Goal: Transaction & Acquisition: Obtain resource

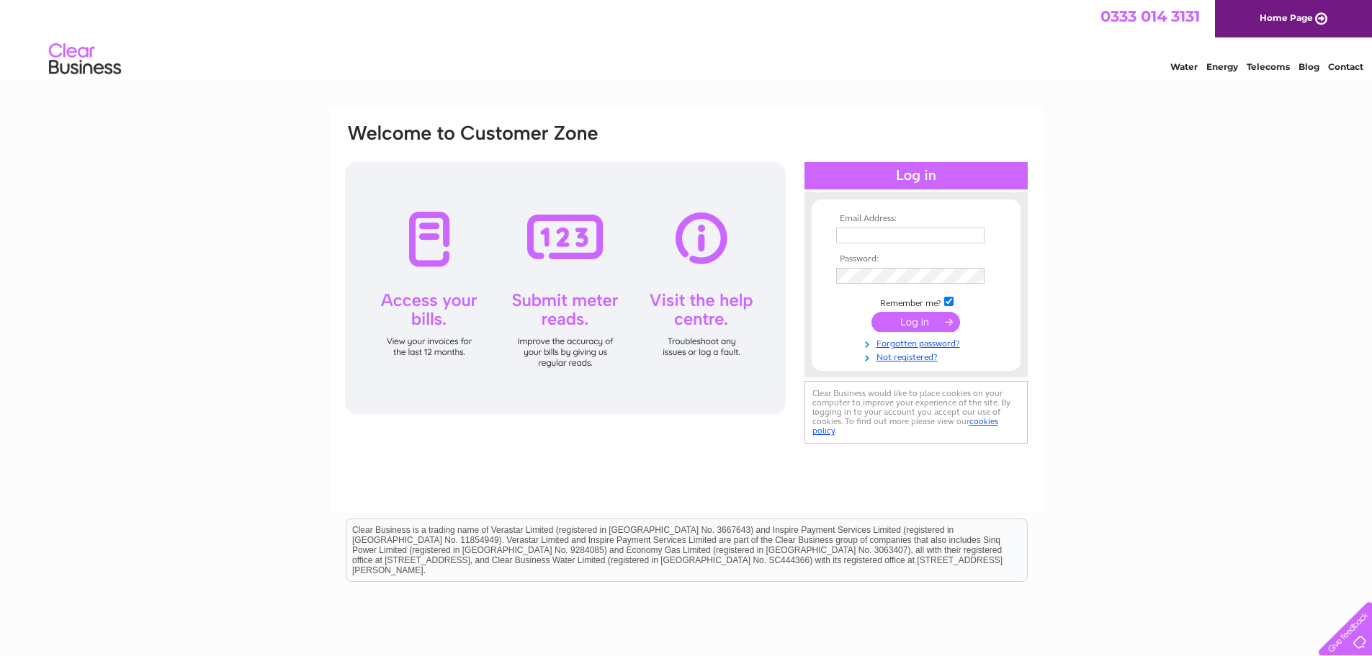
type input "dha.lee86@googlemail.com"
click at [899, 318] on input "submit" at bounding box center [916, 322] width 89 height 20
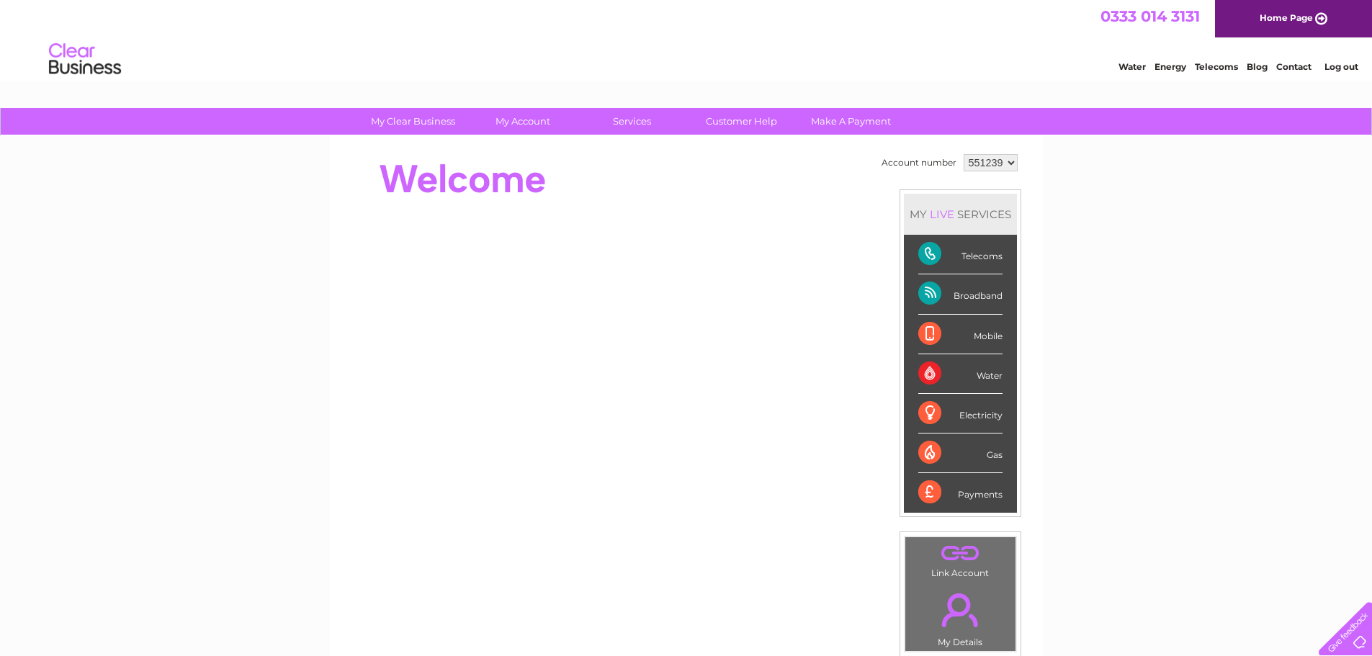
click at [1003, 174] on td "551239" at bounding box center [990, 163] width 61 height 24
click at [1005, 166] on select "551239" at bounding box center [991, 162] width 54 height 17
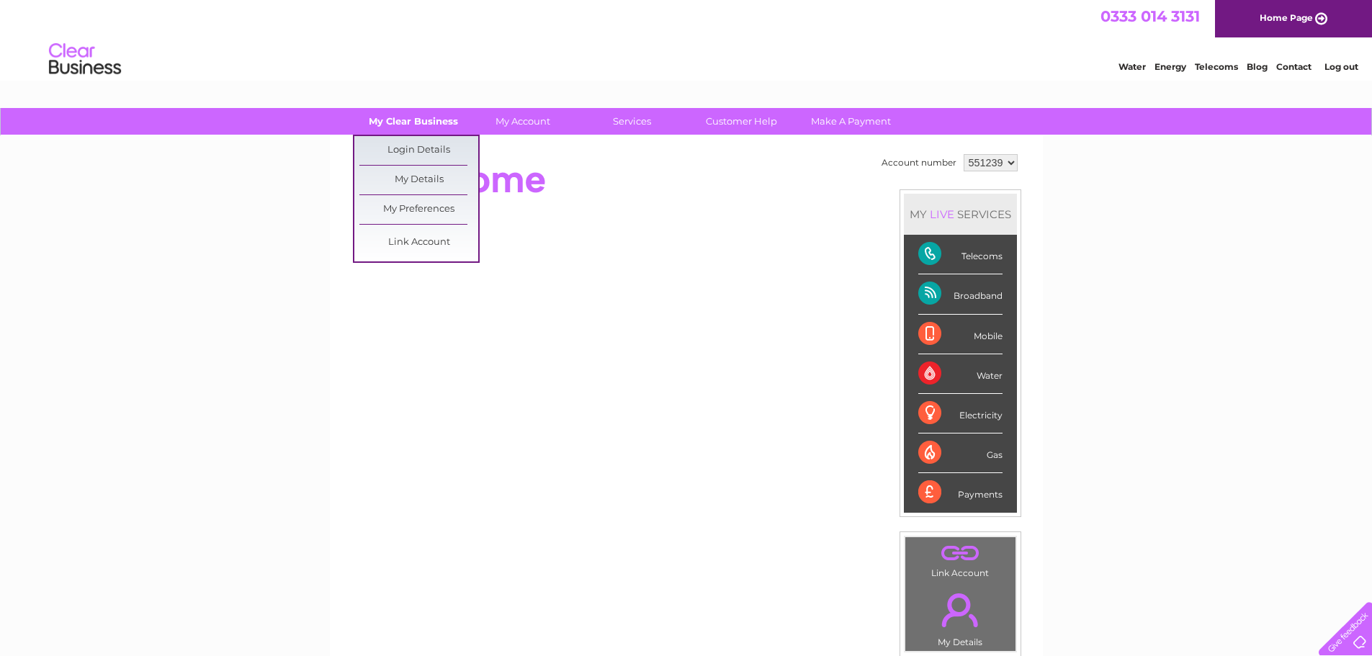
click at [442, 124] on link "My Clear Business" at bounding box center [413, 121] width 119 height 27
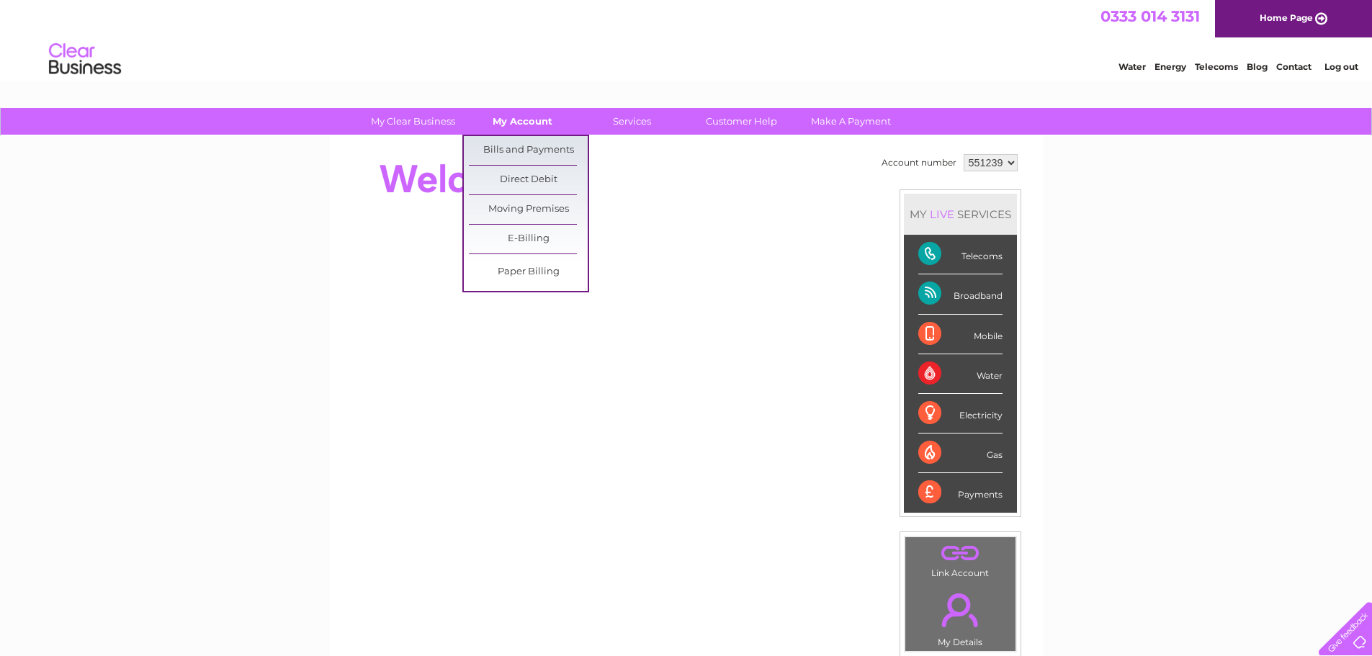
click at [534, 122] on link "My Account" at bounding box center [522, 121] width 119 height 27
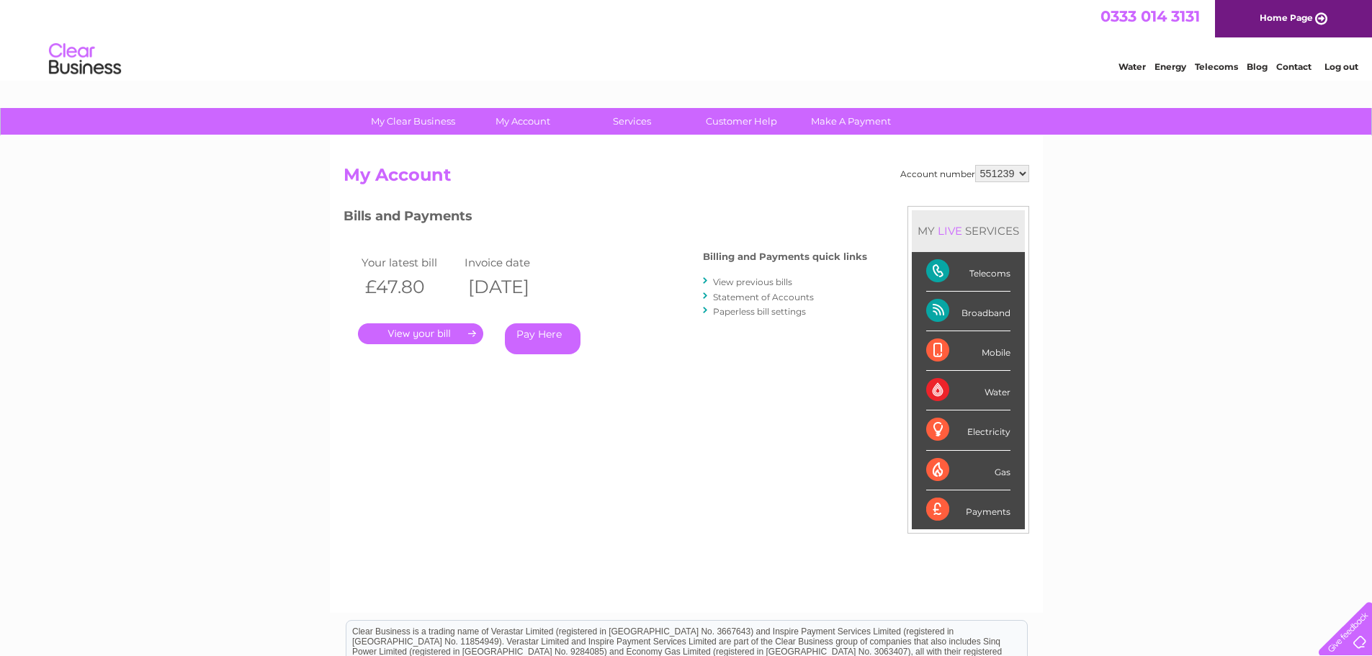
click at [455, 336] on link "." at bounding box center [420, 333] width 125 height 21
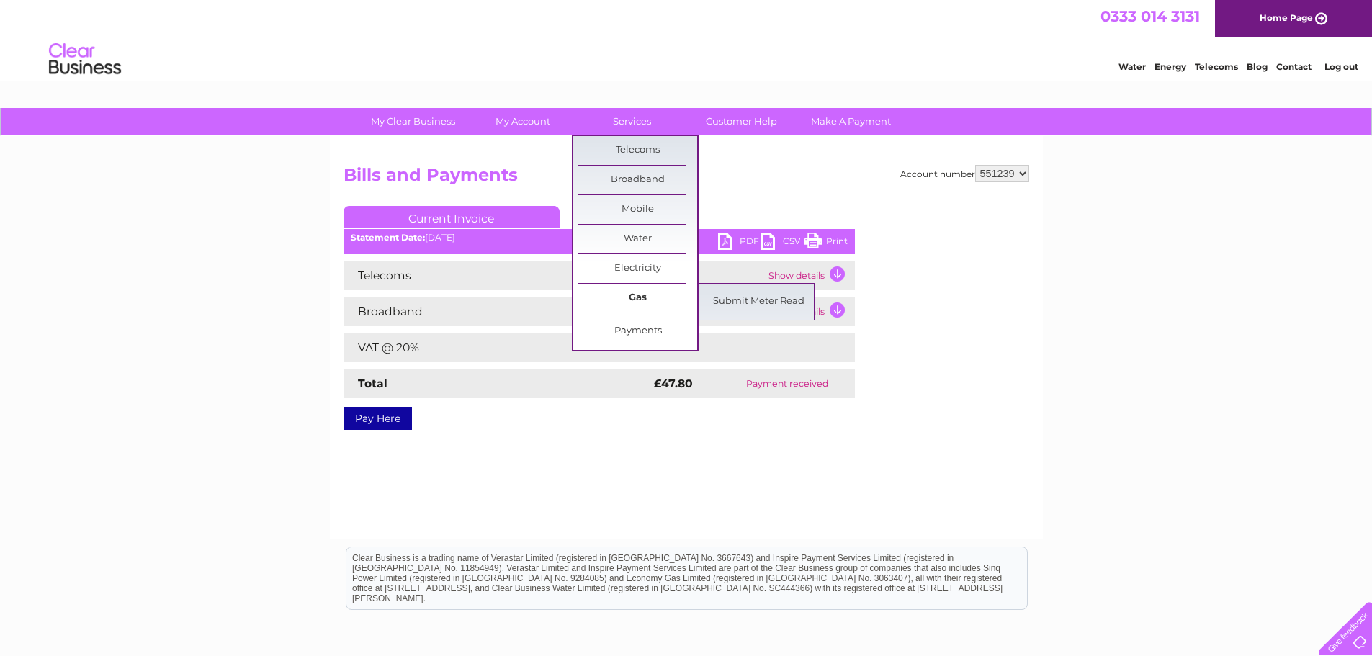
click at [610, 294] on link "Gas" at bounding box center [637, 298] width 119 height 29
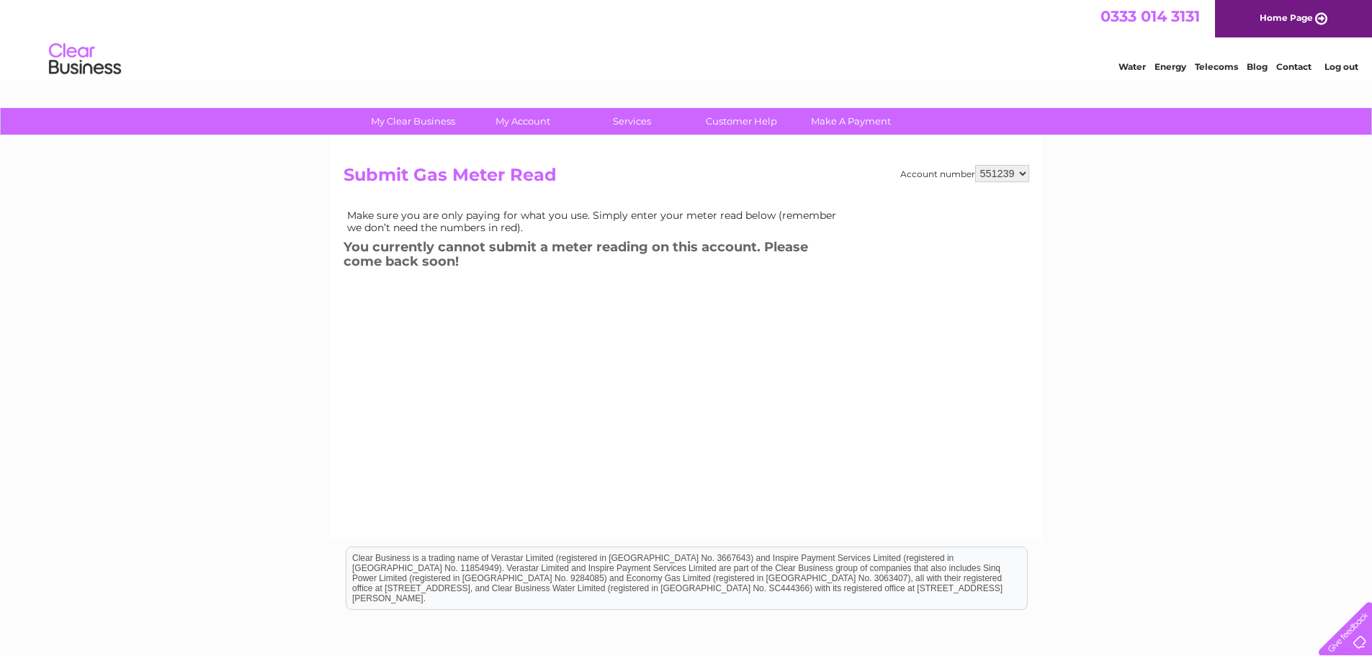
click at [985, 175] on select "551239" at bounding box center [1002, 173] width 54 height 17
click at [701, 274] on h3 "You currently cannot submit a meter reading on this account. Please come back s…" at bounding box center [596, 257] width 504 height 40
click at [1353, 63] on link "Log out" at bounding box center [1342, 66] width 34 height 11
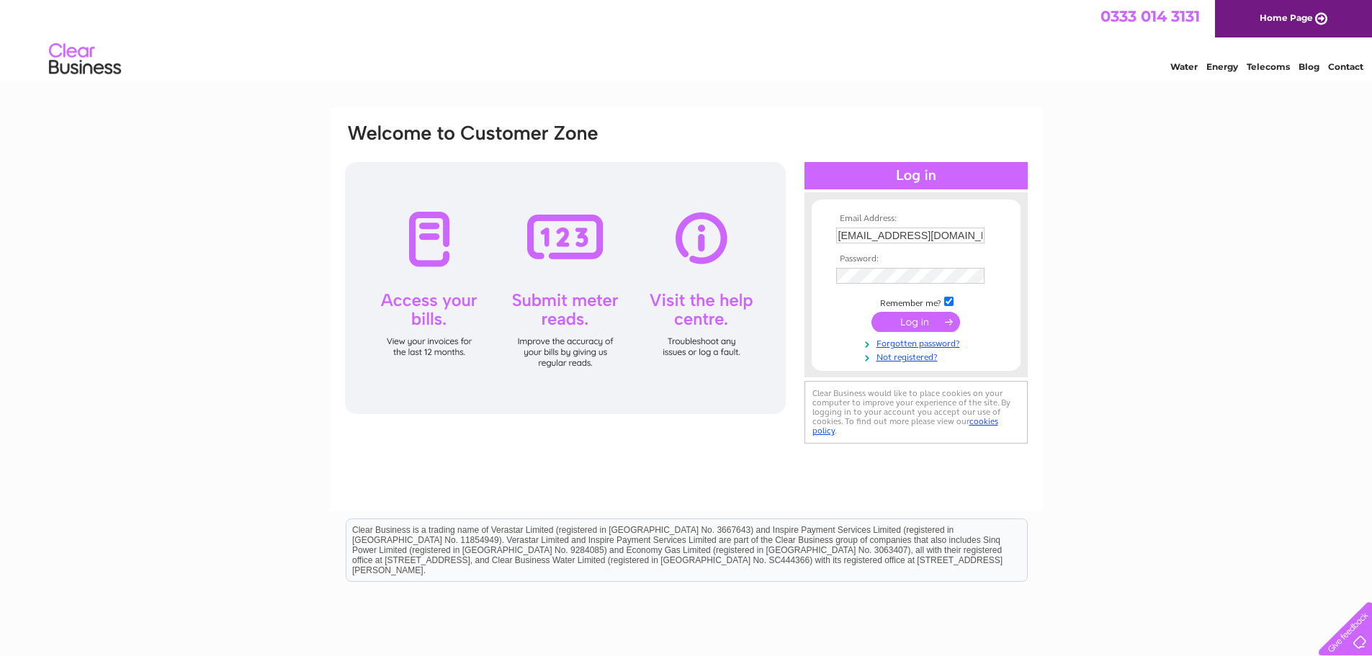
click at [889, 249] on td at bounding box center [916, 250] width 167 height 7
drag, startPoint x: 889, startPoint y: 249, endPoint x: 893, endPoint y: 241, distance: 9.0
click at [890, 248] on td at bounding box center [916, 250] width 167 height 7
click at [893, 230] on input "dha.lee86@googlemail.com" at bounding box center [910, 236] width 148 height 16
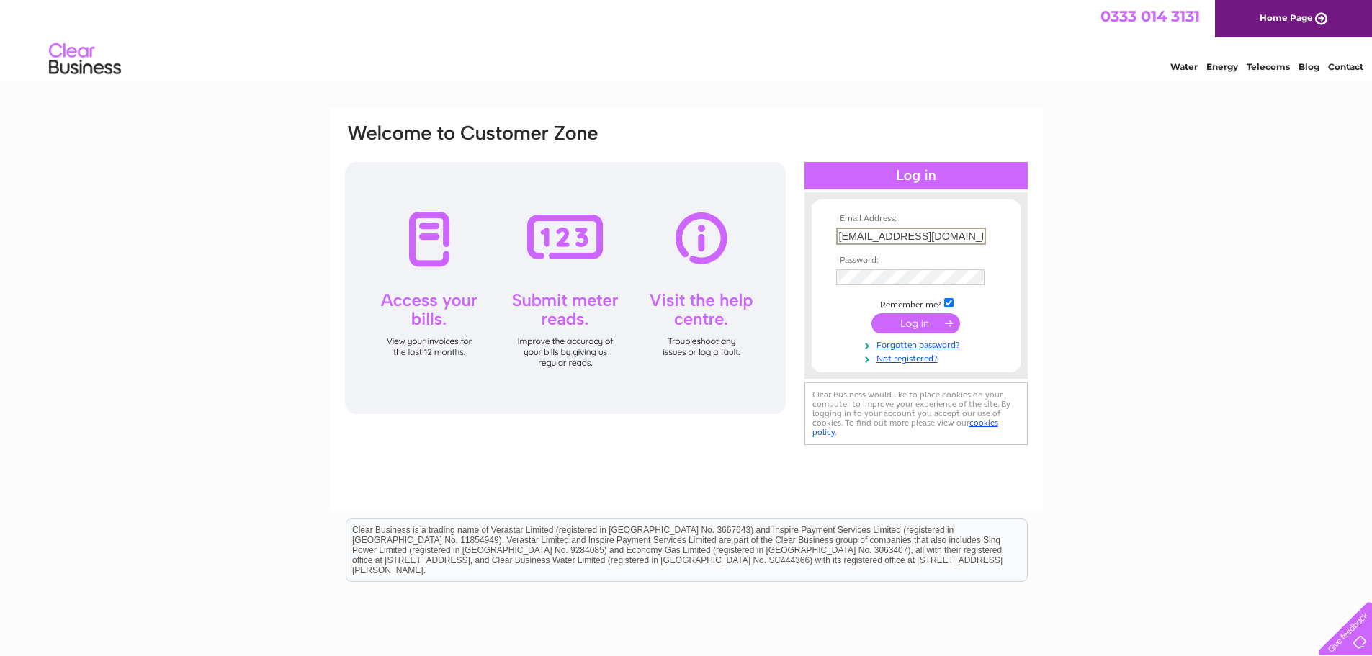
click at [893, 230] on input "dha.lee86@googlemail.com" at bounding box center [911, 236] width 150 height 17
type input "roblee.7@hotmail.co.uk"
click at [913, 336] on link "Forgotten password?" at bounding box center [918, 343] width 164 height 14
click at [880, 314] on input "submit" at bounding box center [916, 322] width 89 height 20
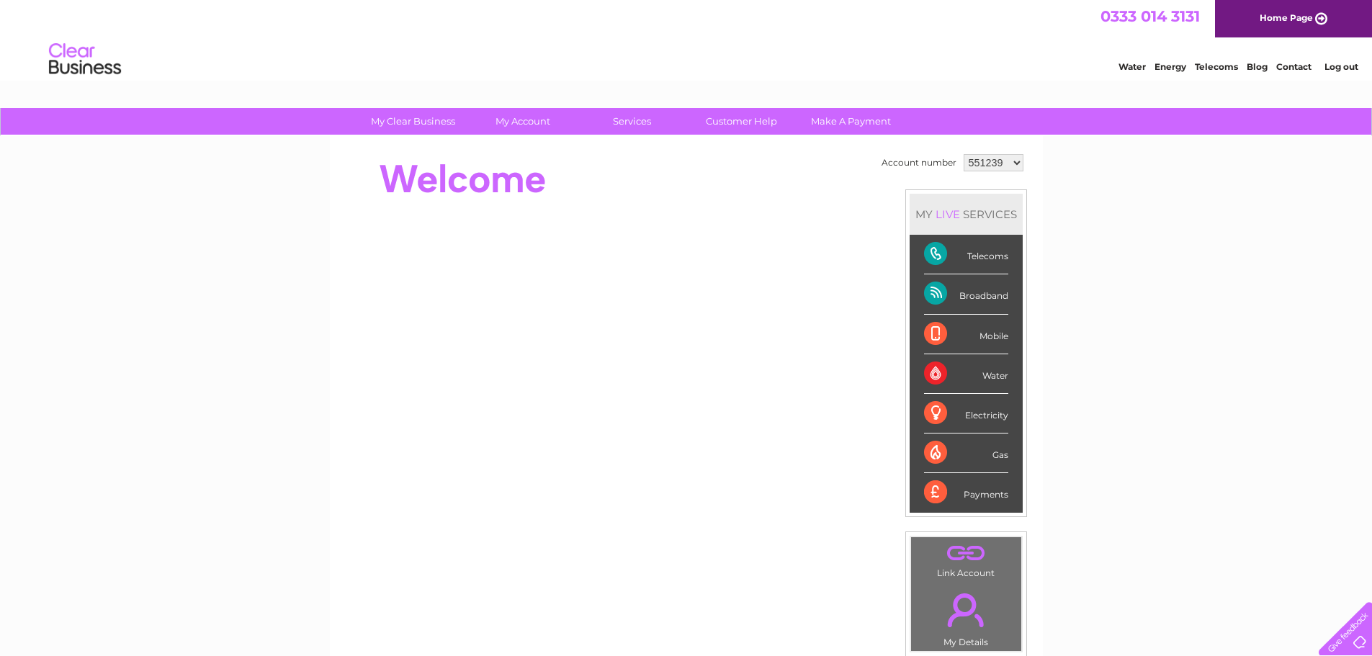
click at [998, 155] on select "551239 1137365" at bounding box center [994, 162] width 60 height 17
select select "1137365"
click at [964, 154] on select "551239 1137365" at bounding box center [994, 162] width 60 height 17
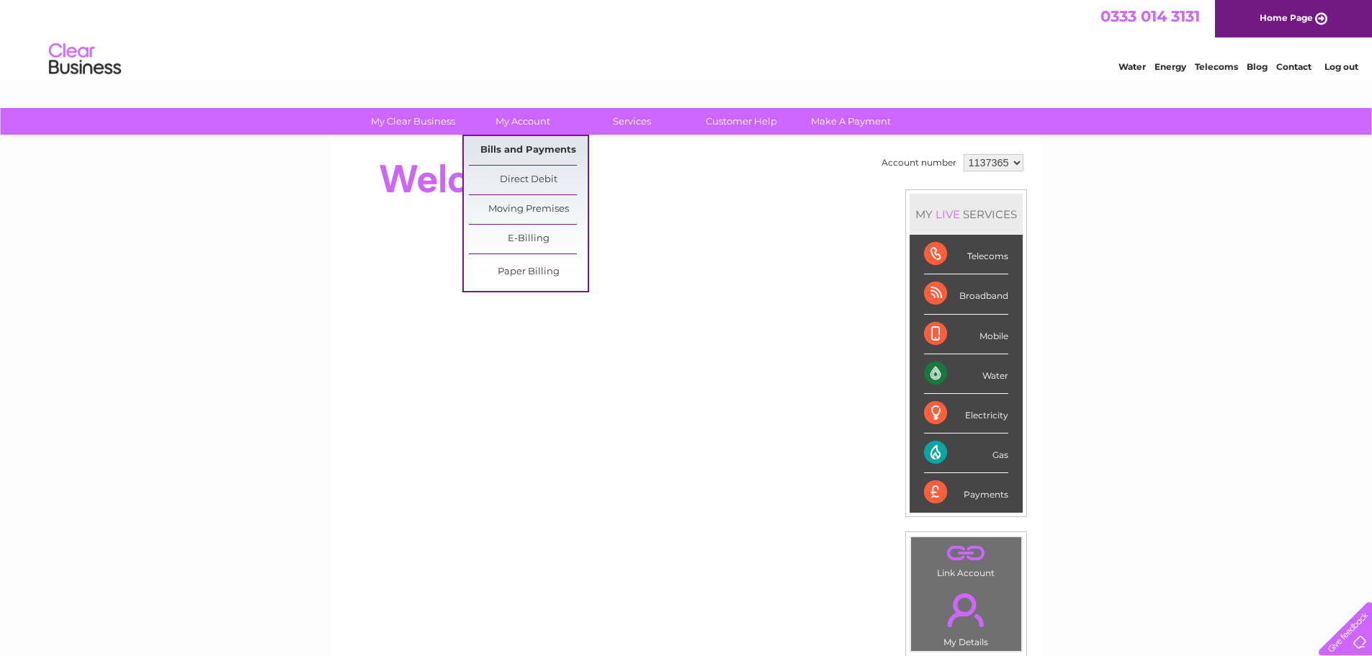
click at [497, 145] on link "Bills and Payments" at bounding box center [528, 150] width 119 height 29
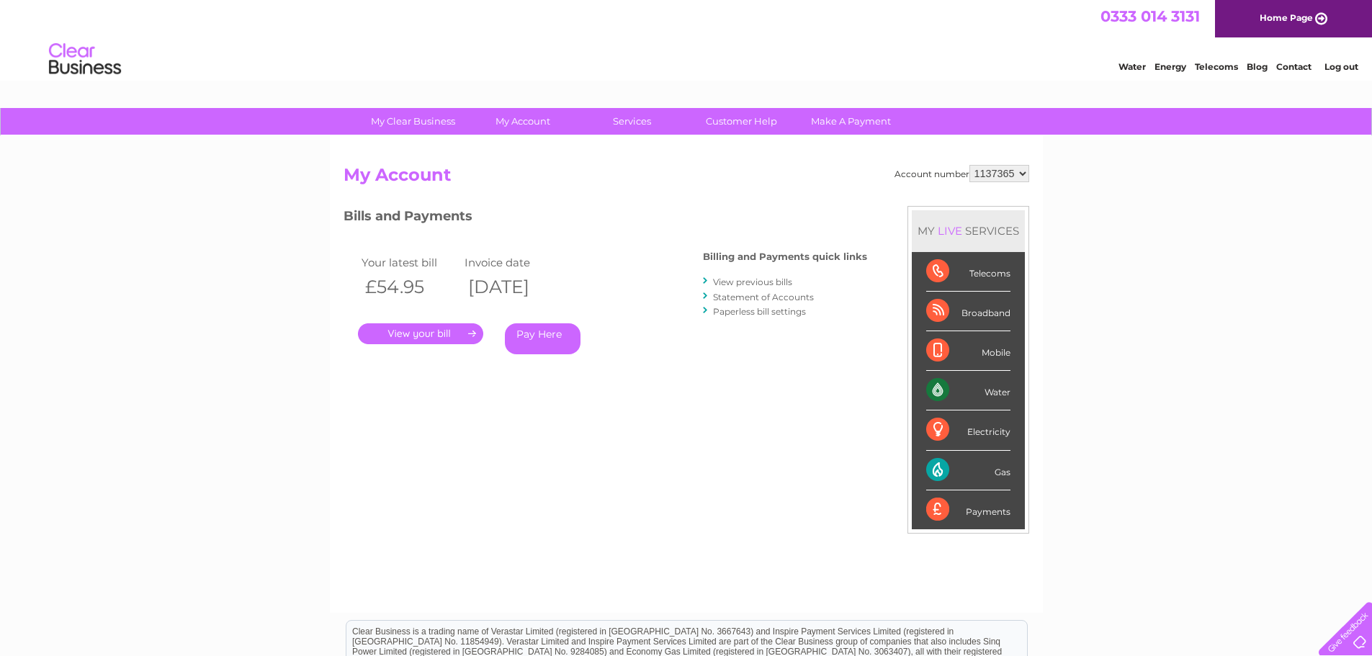
click at [460, 331] on link "." at bounding box center [420, 333] width 125 height 21
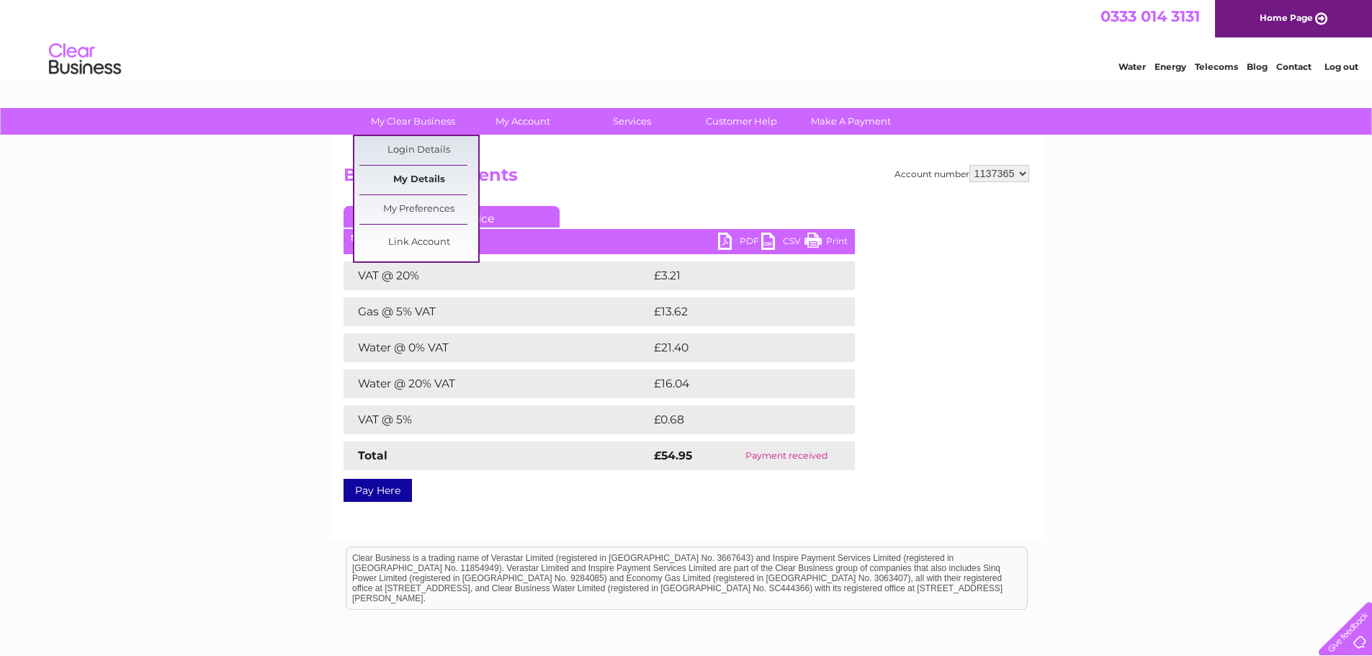
click at [426, 176] on link "My Details" at bounding box center [418, 180] width 119 height 29
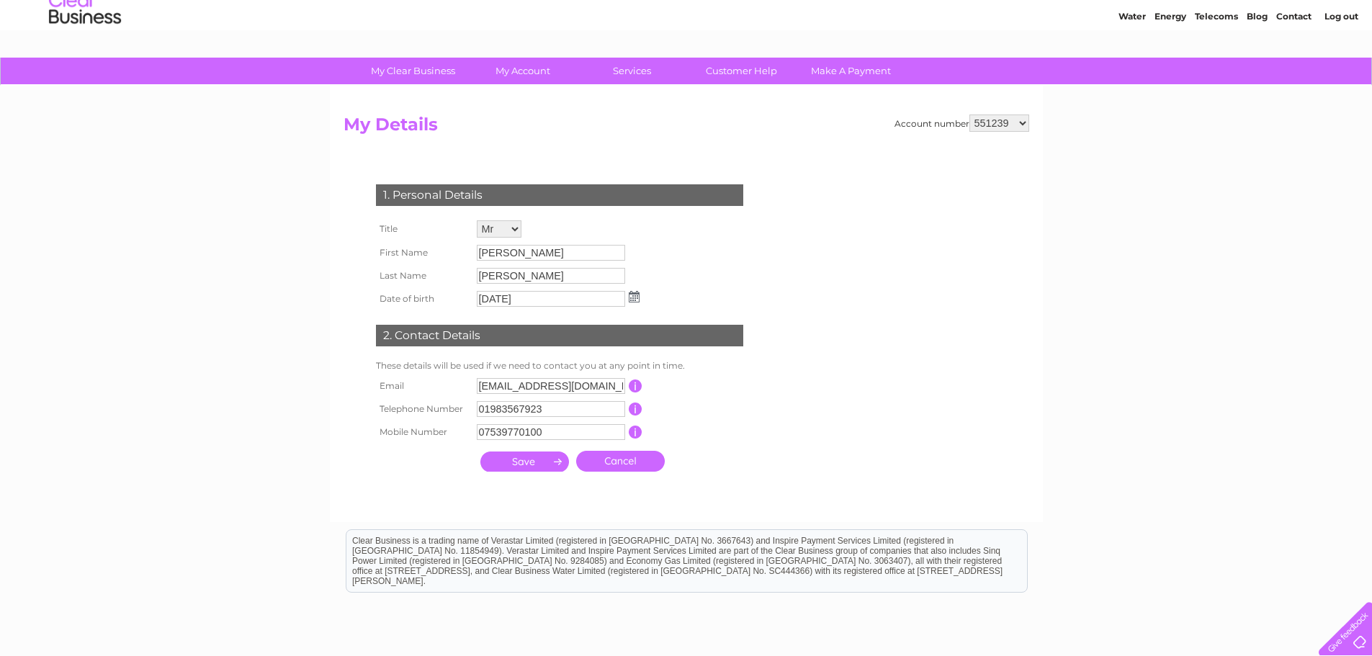
scroll to position [72, 0]
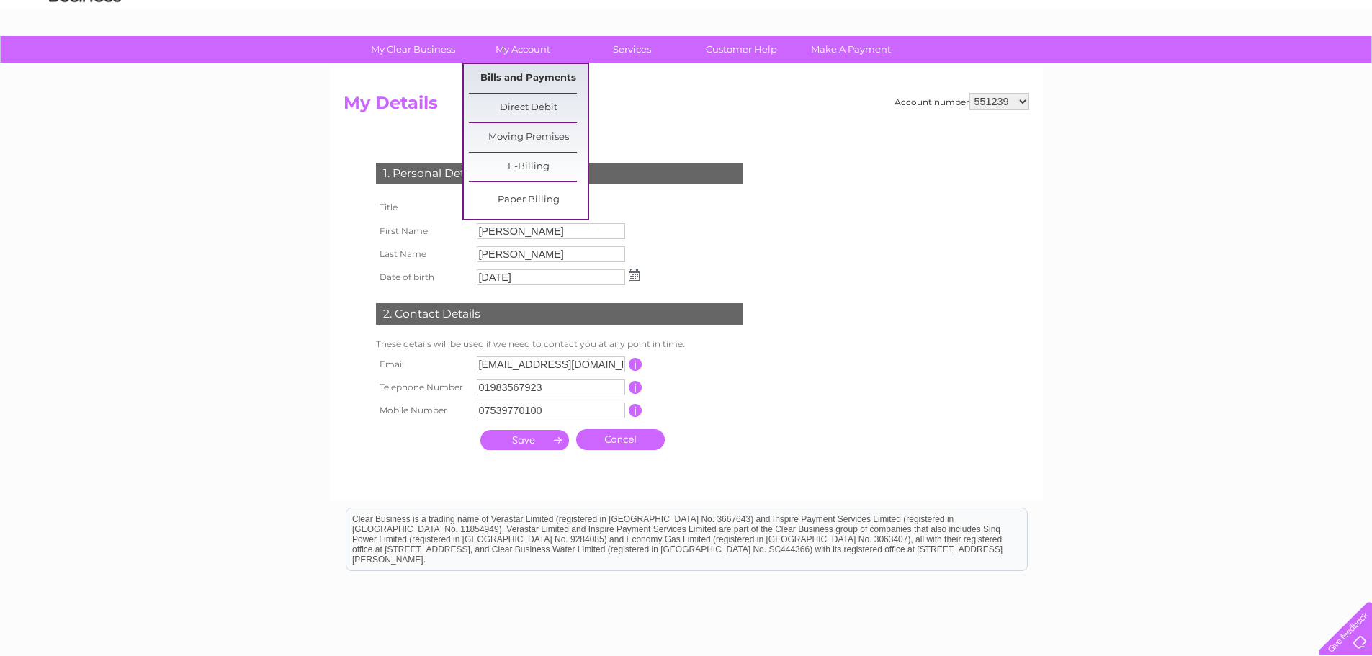
click at [536, 77] on link "Bills and Payments" at bounding box center [528, 78] width 119 height 29
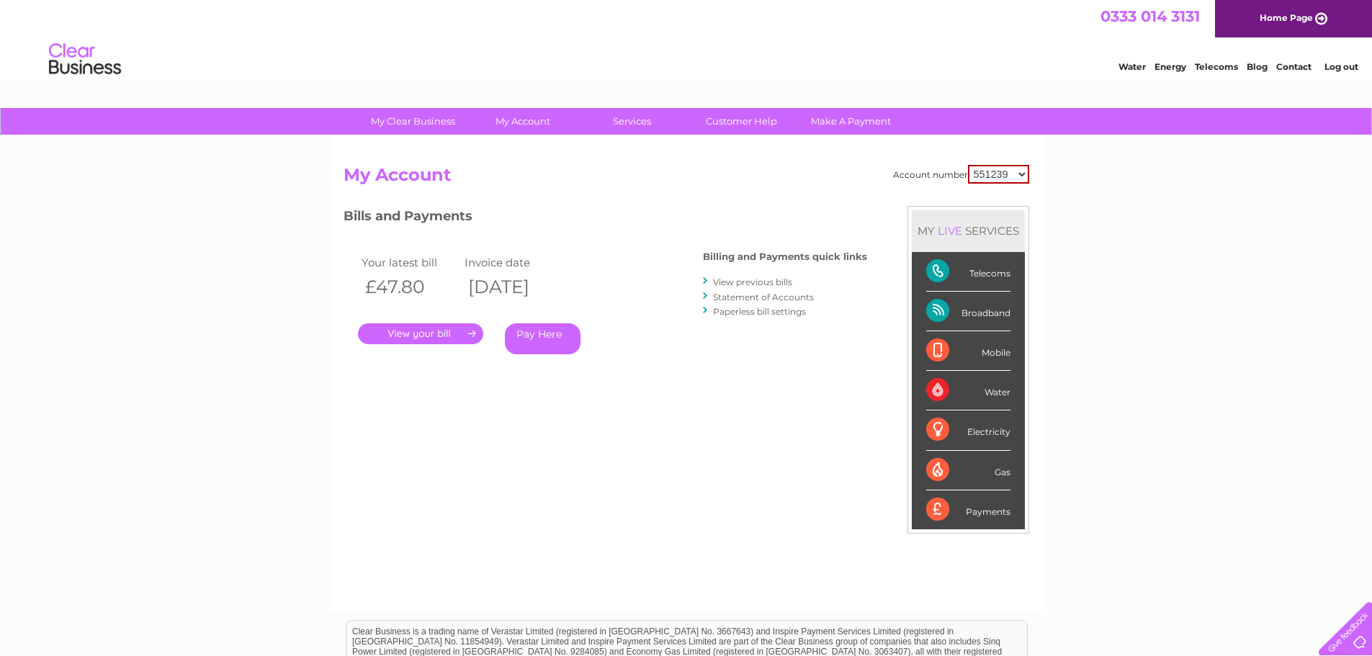
click at [741, 281] on link "View previous bills" at bounding box center [752, 282] width 79 height 11
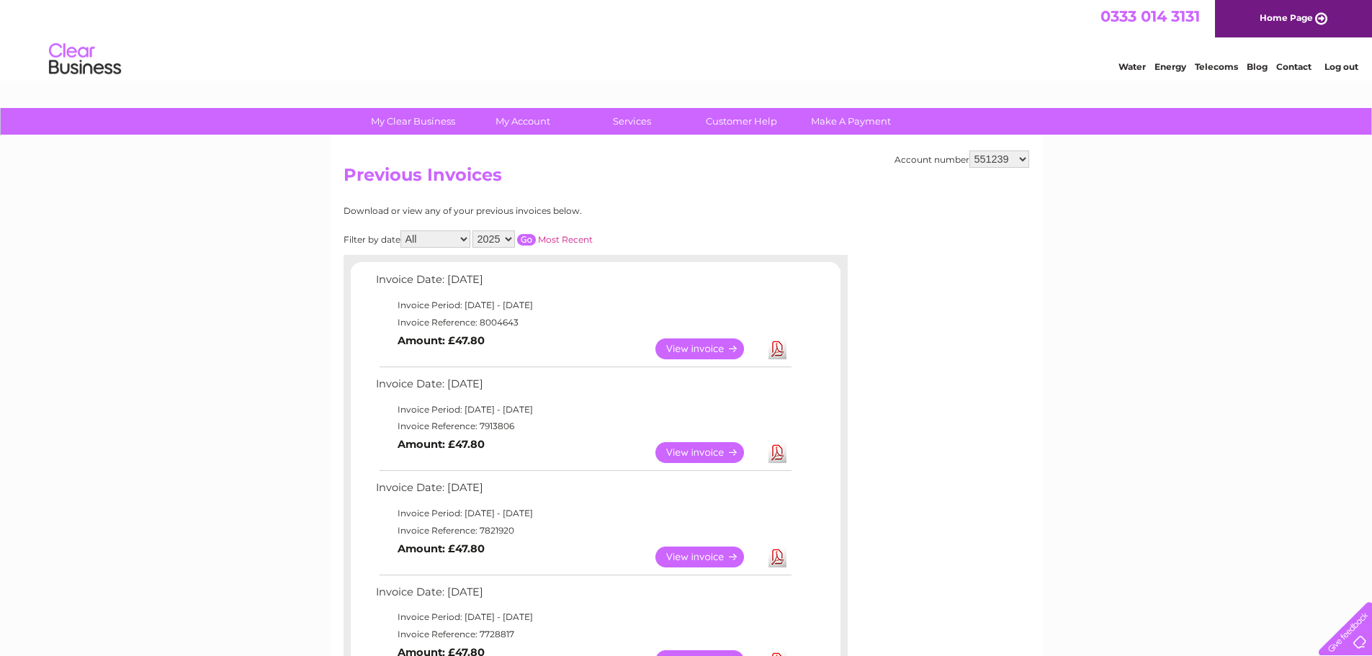
scroll to position [72, 0]
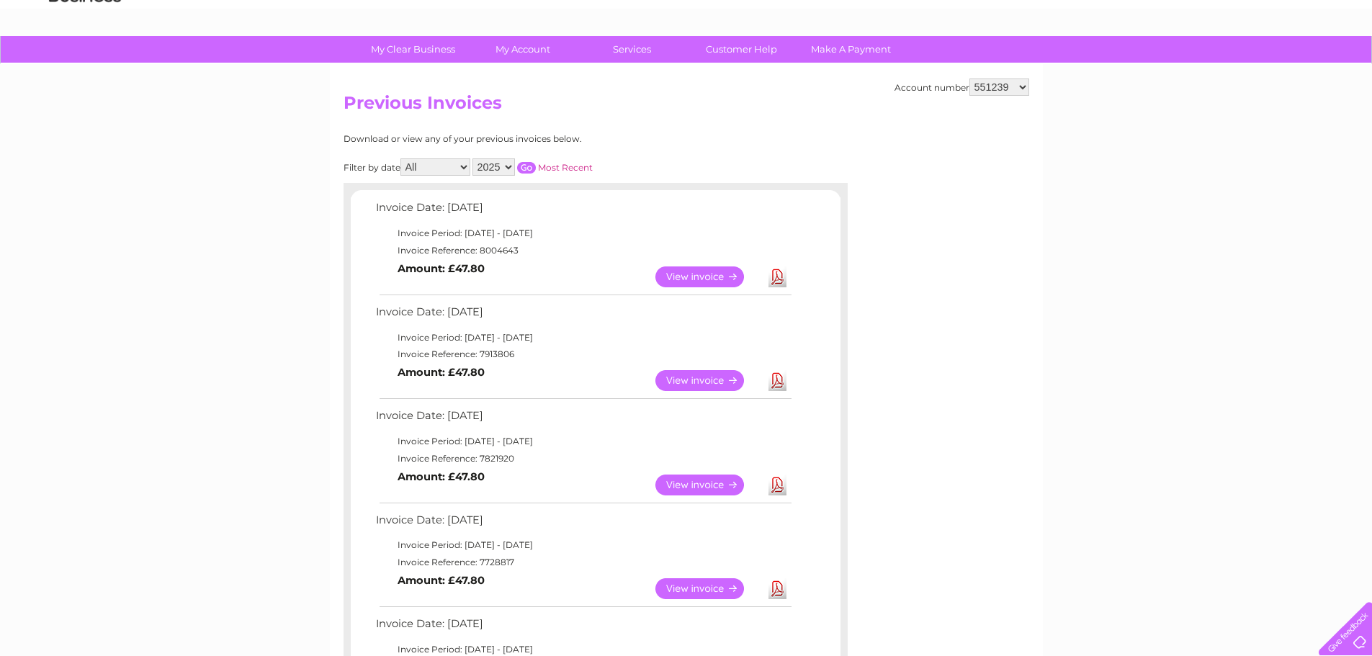
click at [669, 277] on link "View" at bounding box center [708, 277] width 106 height 21
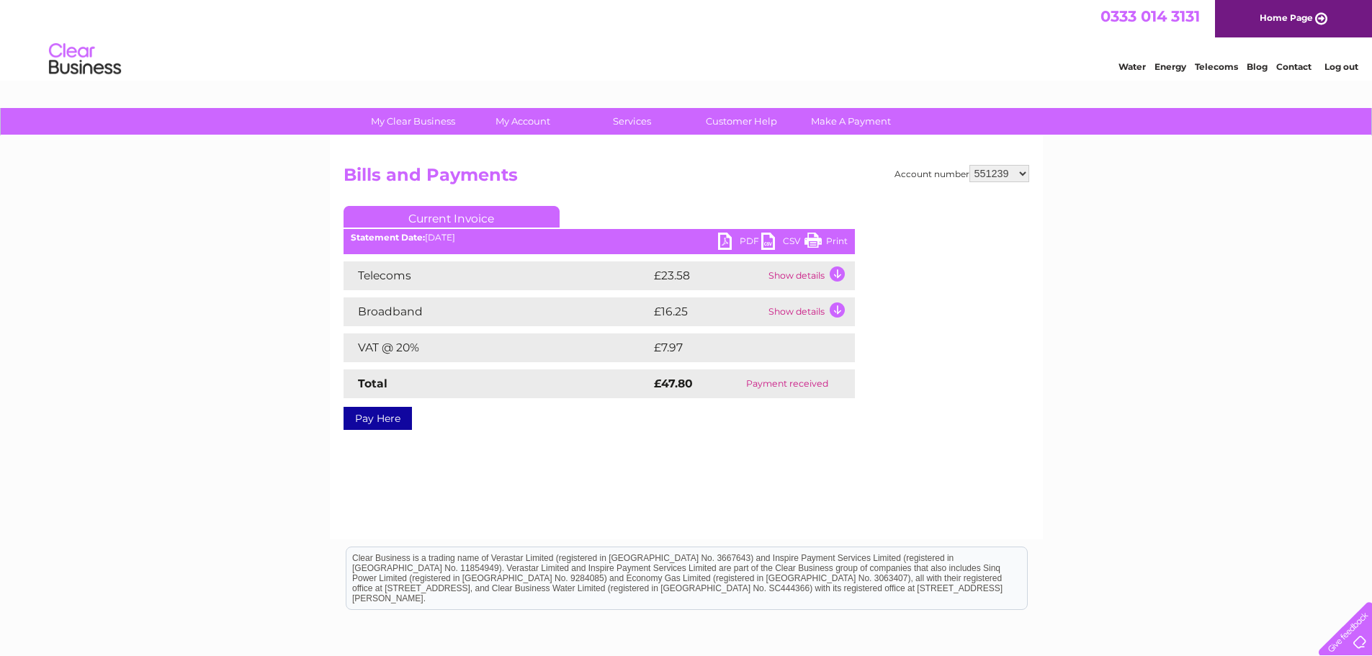
click at [1014, 168] on select "551239 1137365" at bounding box center [1000, 173] width 60 height 17
select select "1137365"
click at [970, 165] on select "551239 1137365" at bounding box center [1000, 173] width 60 height 17
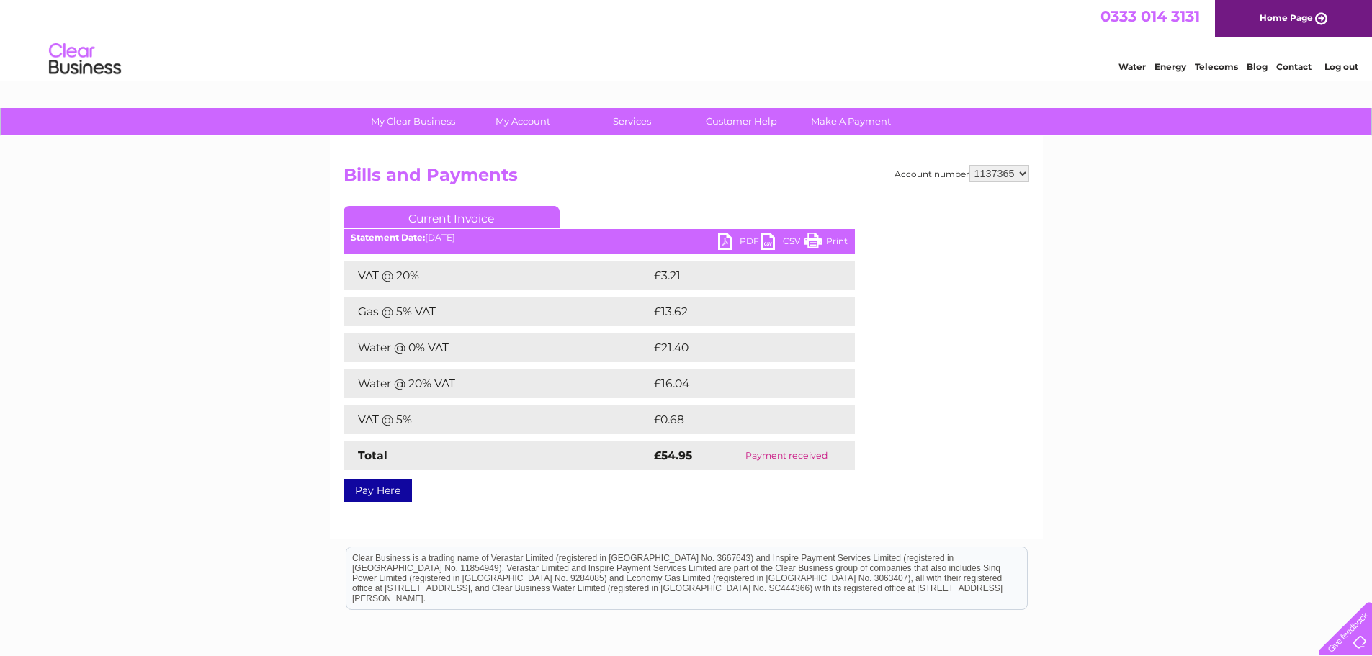
click at [722, 240] on link "PDF" at bounding box center [739, 243] width 43 height 21
